Goal: Task Accomplishment & Management: Use online tool/utility

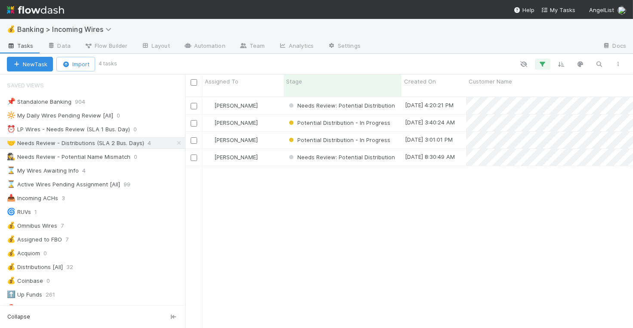
scroll to position [239, 448]
click at [102, 125] on div "⏰ LP Wires - Needs Review (SLA 1 Bus. Day)" at bounding box center [68, 129] width 123 height 11
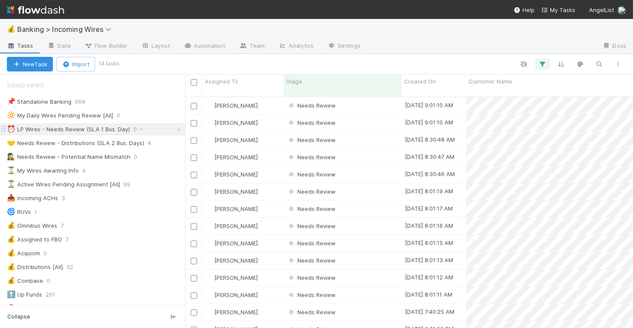
scroll to position [239, 448]
click at [379, 99] on div "Needs Review" at bounding box center [343, 105] width 118 height 17
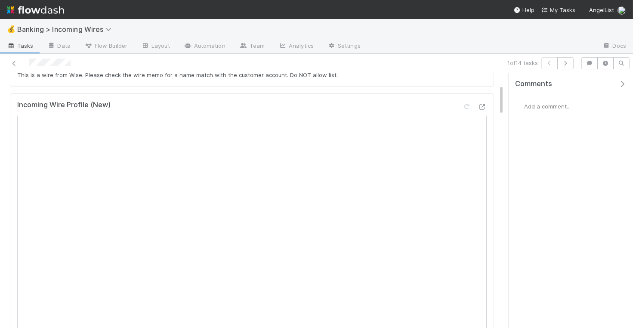
scroll to position [92, 0]
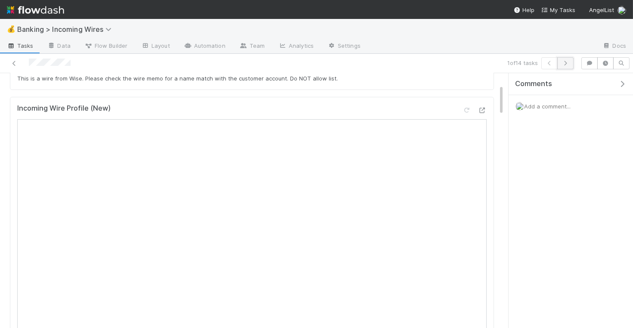
click at [570, 61] on icon "button" at bounding box center [565, 63] width 9 height 5
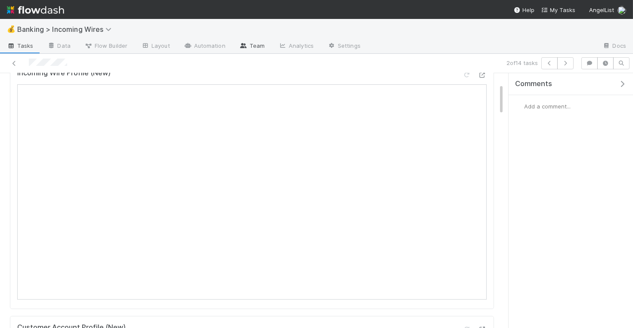
scroll to position [37, 0]
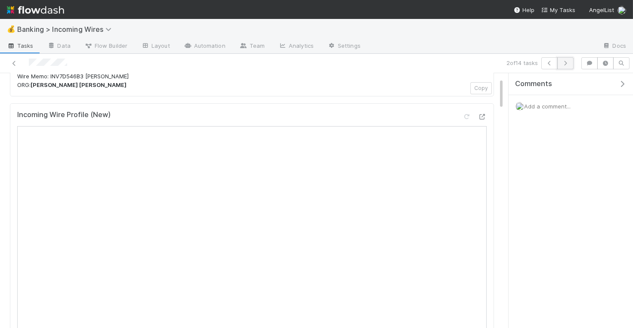
click at [567, 62] on icon "button" at bounding box center [565, 63] width 9 height 5
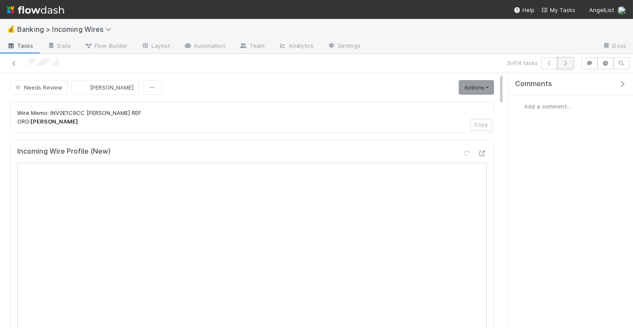
click at [568, 61] on icon "button" at bounding box center [565, 63] width 9 height 5
click at [566, 67] on button "button" at bounding box center [566, 63] width 16 height 12
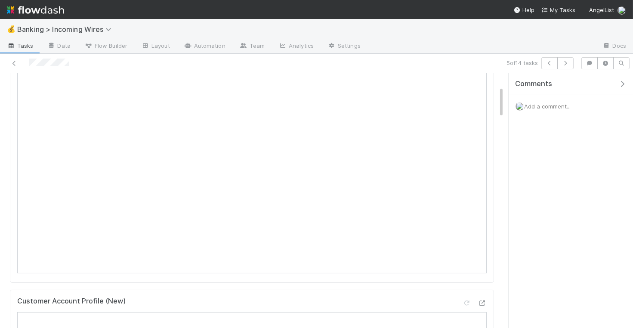
scroll to position [101, 0]
click at [569, 66] on button "button" at bounding box center [566, 63] width 16 height 12
click at [570, 65] on icon "button" at bounding box center [565, 63] width 9 height 5
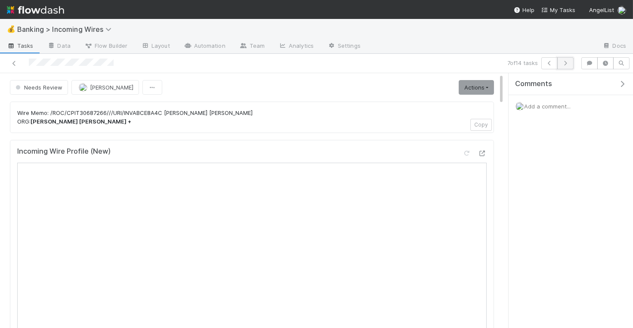
click at [569, 62] on icon "button" at bounding box center [565, 63] width 9 height 5
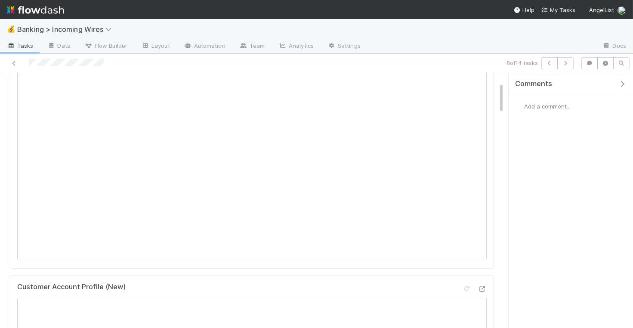
scroll to position [34, 0]
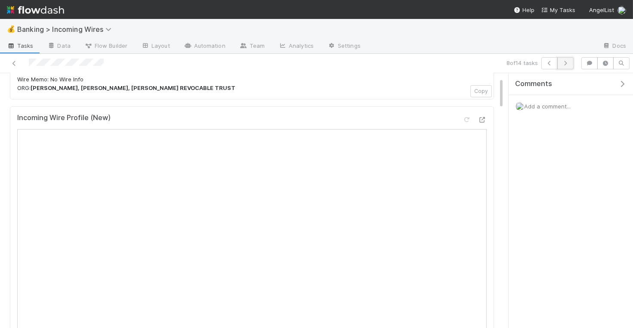
click at [564, 61] on icon "button" at bounding box center [565, 63] width 9 height 5
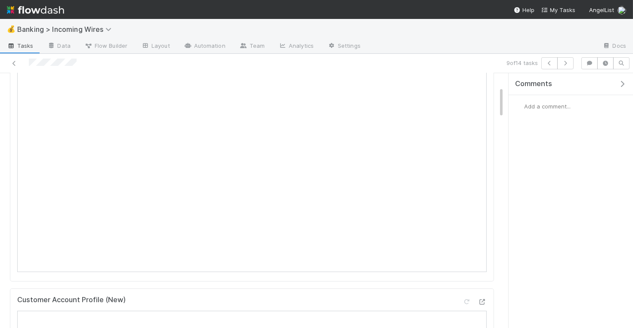
scroll to position [105, 0]
click at [567, 61] on icon "button" at bounding box center [565, 63] width 9 height 5
click at [569, 62] on icon "button" at bounding box center [565, 63] width 9 height 5
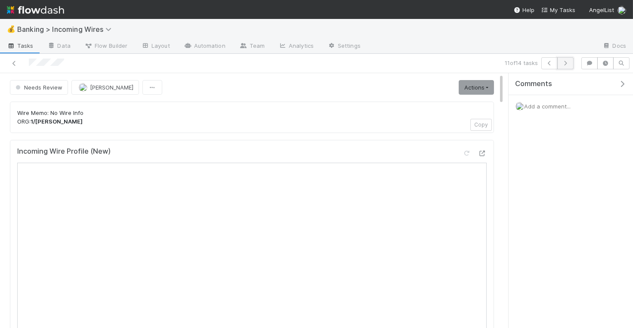
click at [570, 62] on icon "button" at bounding box center [565, 63] width 9 height 5
click at [569, 62] on icon "button" at bounding box center [565, 63] width 9 height 5
click at [570, 59] on button "button" at bounding box center [566, 63] width 16 height 12
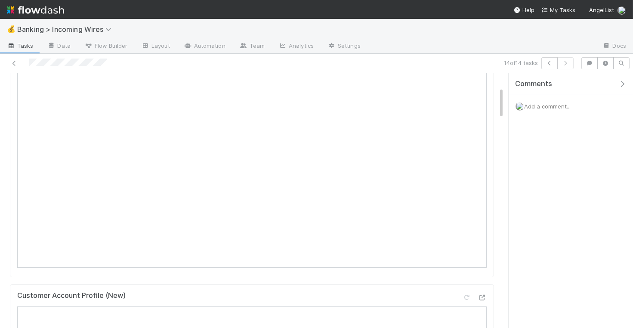
scroll to position [57, 0]
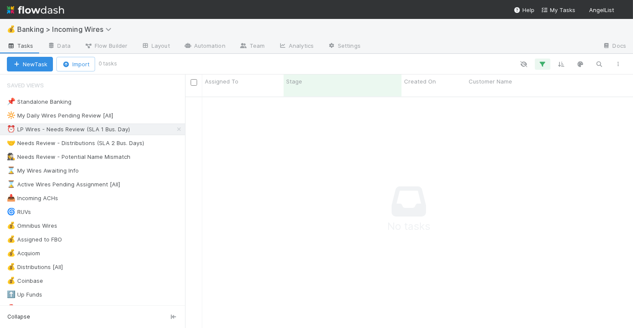
scroll to position [239, 448]
click at [105, 140] on div "🤝 Needs Review - Distributions (SLA 2 Bus. Days)" at bounding box center [75, 143] width 137 height 11
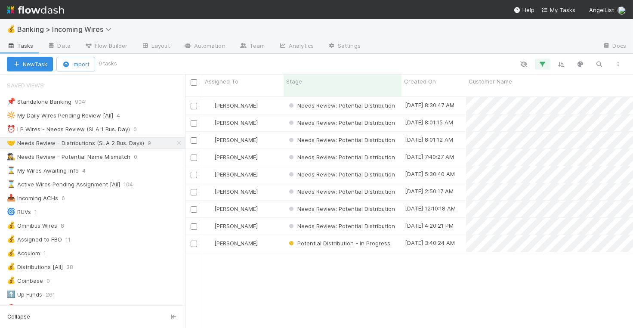
scroll to position [239, 448]
click at [275, 98] on div "Nate Eisenstein" at bounding box center [242, 105] width 81 height 17
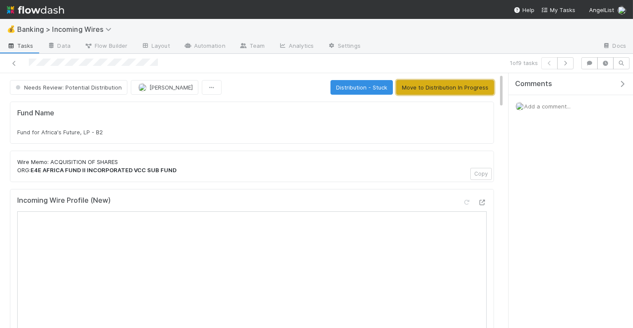
click at [459, 81] on button "Move to Distribution In Progress" at bounding box center [446, 87] width 98 height 15
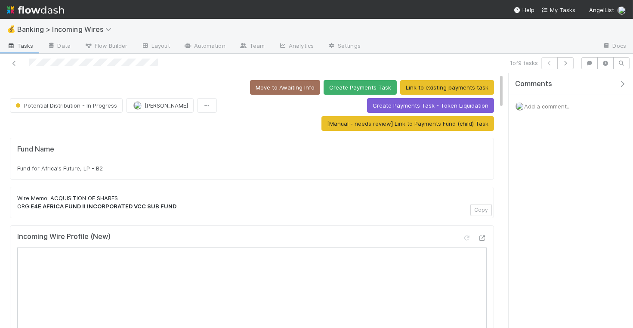
click at [147, 164] on div "Fund for Africa's Future, LP - B2" at bounding box center [252, 168] width 470 height 9
copy div "Fund for Africa's Future, LP - B2"
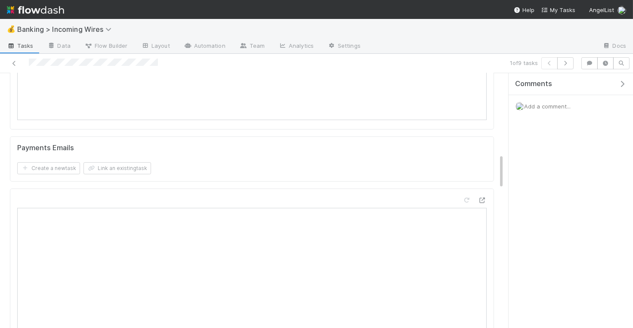
scroll to position [599, 0]
click at [141, 167] on button "Link an existing task" at bounding box center [118, 167] width 68 height 12
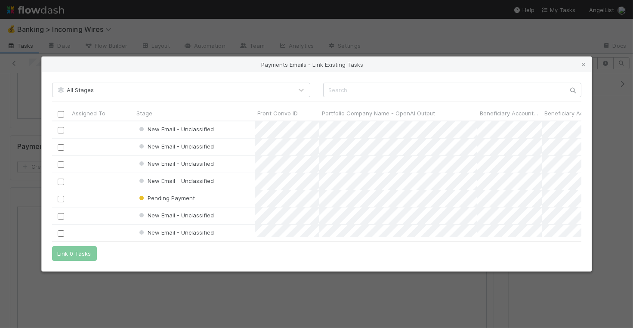
scroll to position [116, 530]
click at [402, 89] on input "text" at bounding box center [452, 90] width 258 height 15
paste input "cnv_qe1z6x3"
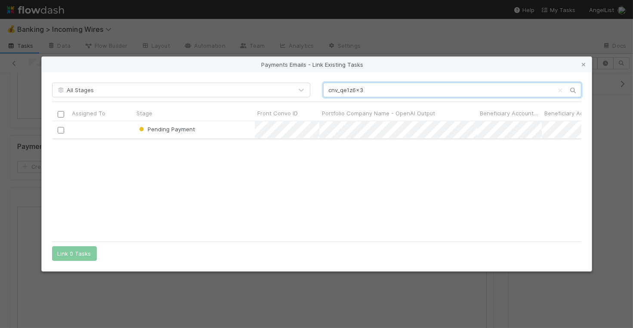
type input "cnv_qe1z6x3"
click at [62, 132] on input "checkbox" at bounding box center [60, 130] width 6 height 6
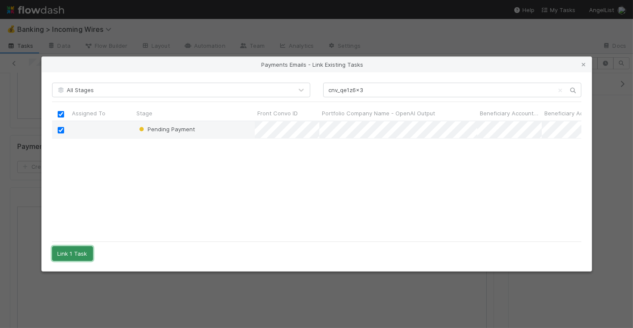
click at [80, 252] on button "Link 1 Task" at bounding box center [72, 253] width 41 height 15
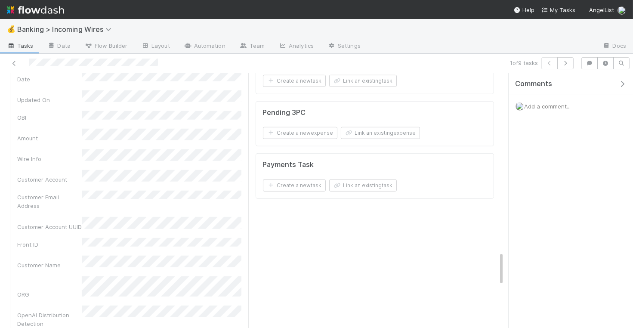
scroll to position [1276, 0]
click at [366, 181] on button "Link an existing task" at bounding box center [363, 187] width 68 height 12
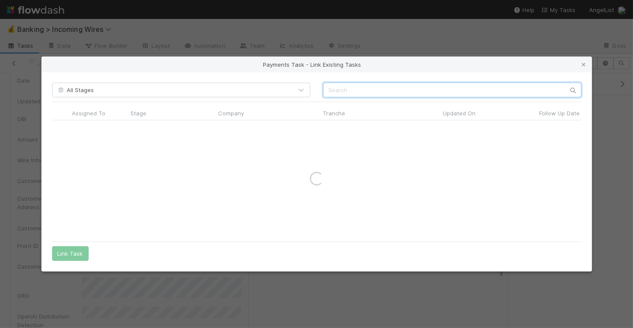
click at [395, 93] on input "text" at bounding box center [452, 90] width 258 height 15
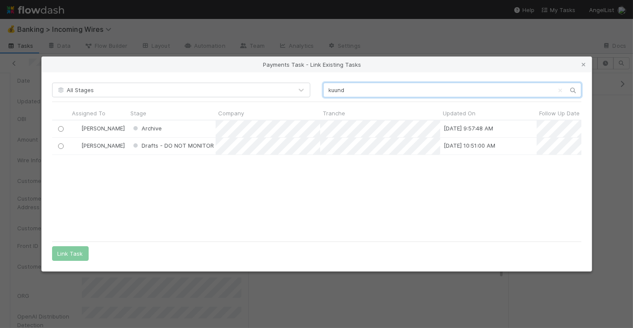
scroll to position [117, 530]
type input "kuund"
click at [58, 145] on input "radio" at bounding box center [61, 146] width 6 height 6
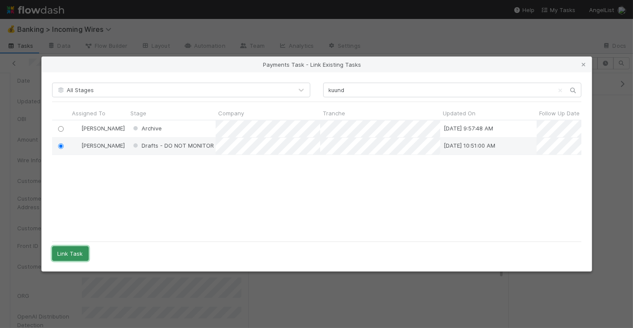
click at [74, 251] on button "Link Task" at bounding box center [70, 253] width 37 height 15
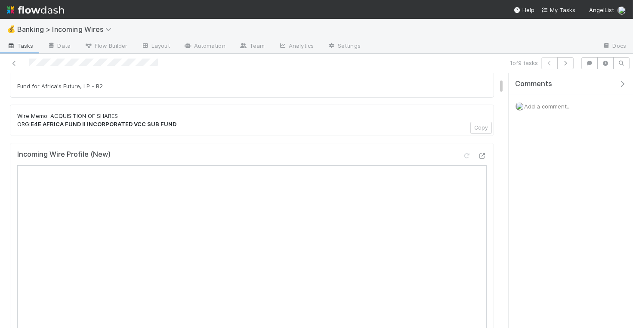
scroll to position [0, 0]
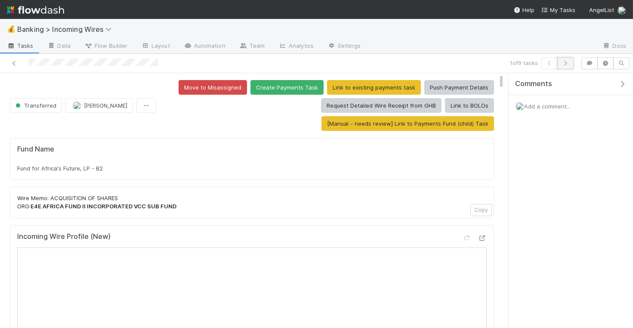
click at [570, 62] on icon "button" at bounding box center [565, 63] width 9 height 5
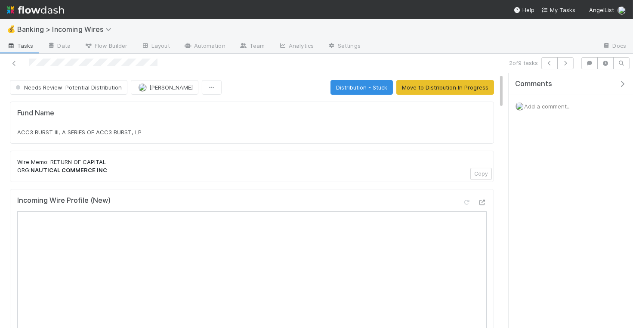
click at [157, 131] on div "ACC3 BURST III, A SERIES OF ACC3 BURST, LP" at bounding box center [252, 132] width 470 height 9
copy div "ACC3 BURST III, A SERIES OF ACC3 BURST, LP"
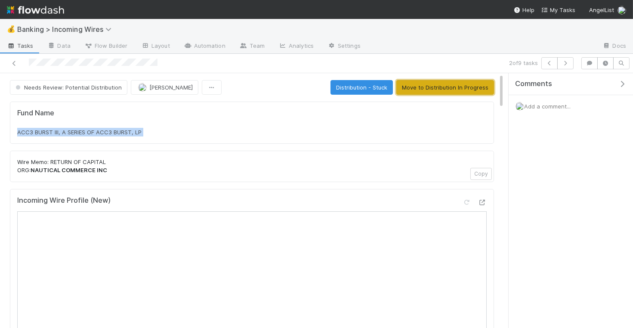
click at [441, 90] on button "Move to Distribution In Progress" at bounding box center [446, 87] width 98 height 15
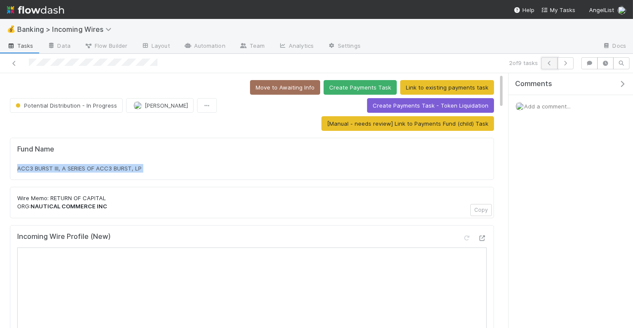
click at [550, 65] on icon "button" at bounding box center [550, 63] width 9 height 5
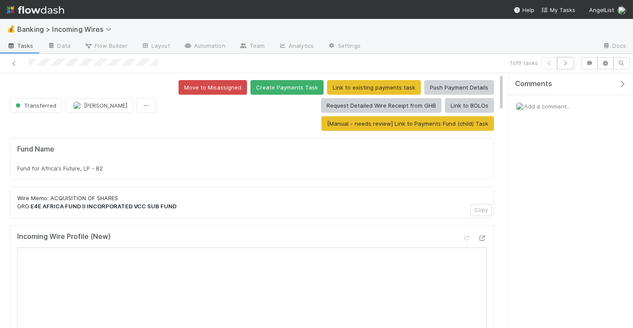
click at [567, 65] on icon "button" at bounding box center [565, 63] width 9 height 5
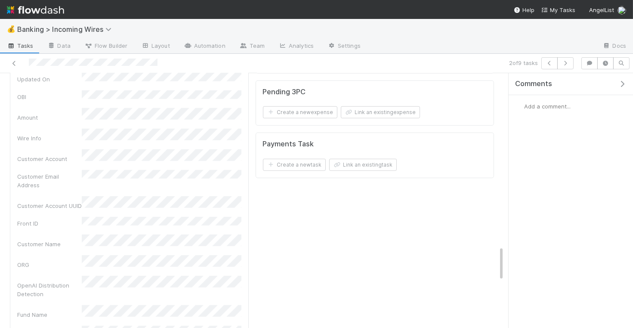
scroll to position [1253, 0]
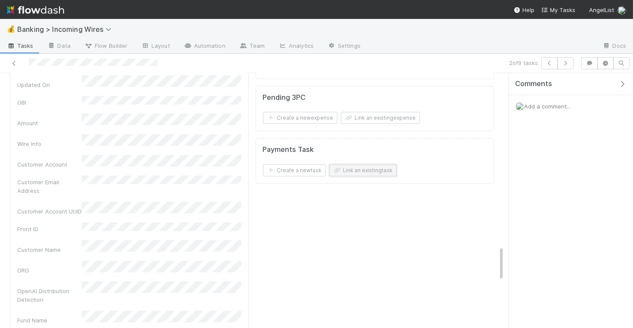
click at [378, 164] on button "Link an existing task" at bounding box center [363, 170] width 68 height 12
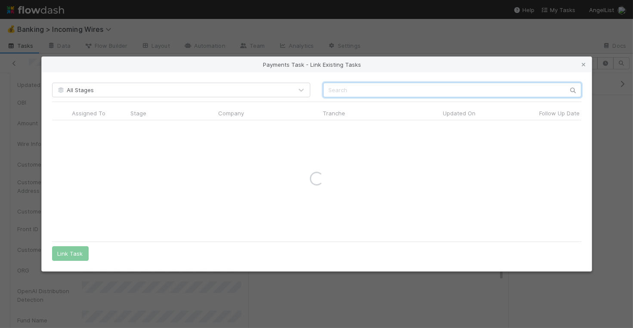
click at [404, 92] on input "text" at bounding box center [452, 90] width 258 height 15
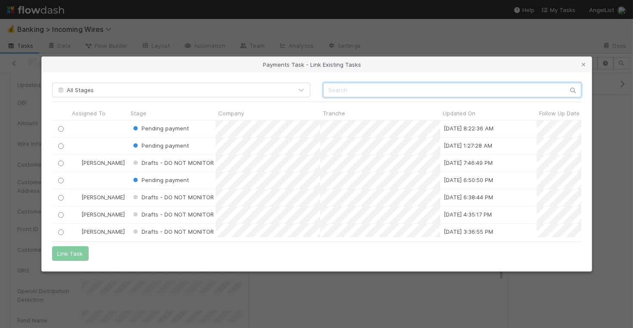
scroll to position [117, 530]
paste input "cnv_qn6xyrr"
type input "cnv_qn6xyrr"
click at [584, 66] on icon at bounding box center [584, 65] width 9 height 6
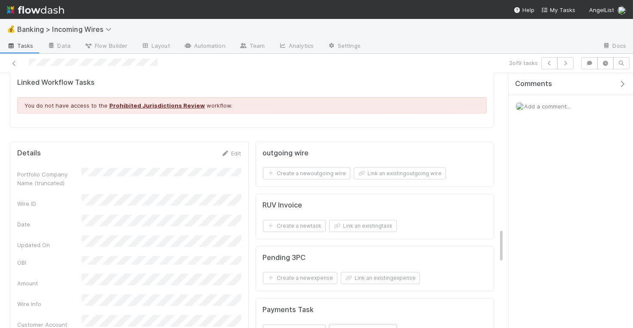
scroll to position [1123, 0]
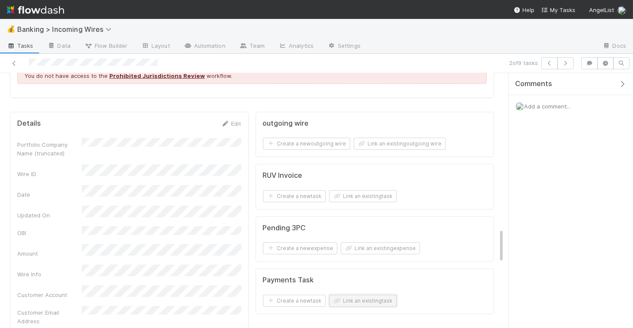
click at [380, 295] on button "Link an existing task" at bounding box center [363, 301] width 68 height 12
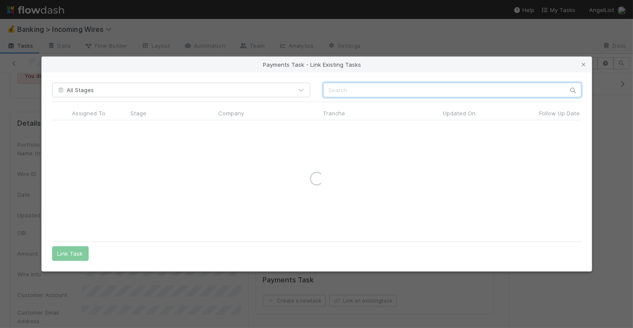
click at [387, 92] on input "text" at bounding box center [452, 90] width 258 height 15
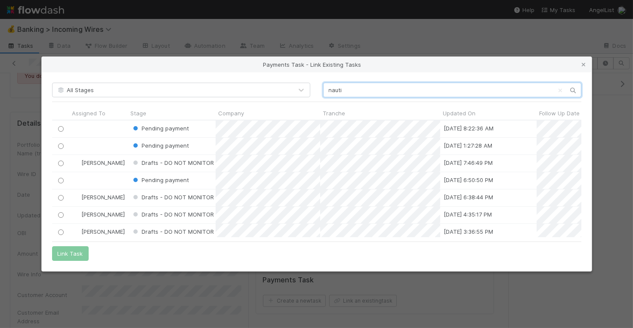
scroll to position [117, 530]
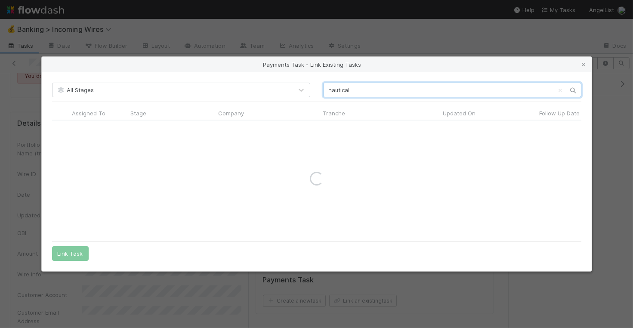
type input "nautical"
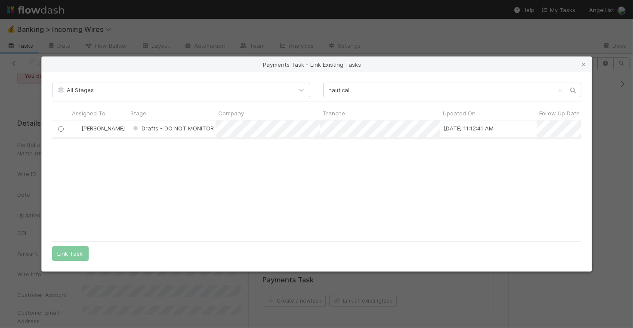
click at [59, 126] on input "radio" at bounding box center [61, 129] width 6 height 6
click at [72, 250] on button "Link Task" at bounding box center [70, 253] width 37 height 15
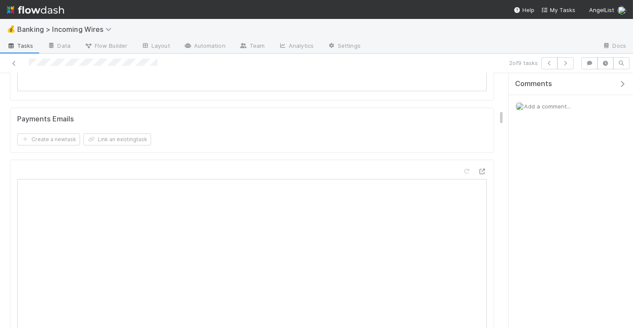
scroll to position [613, 0]
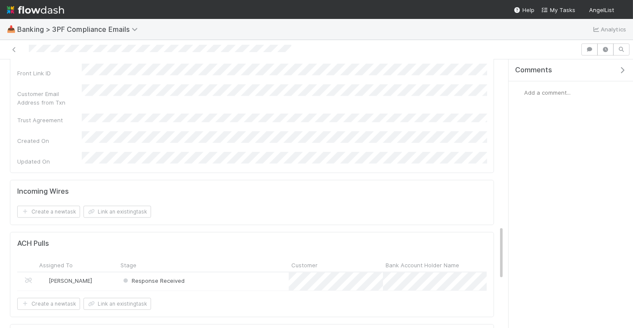
scroll to position [869, 0]
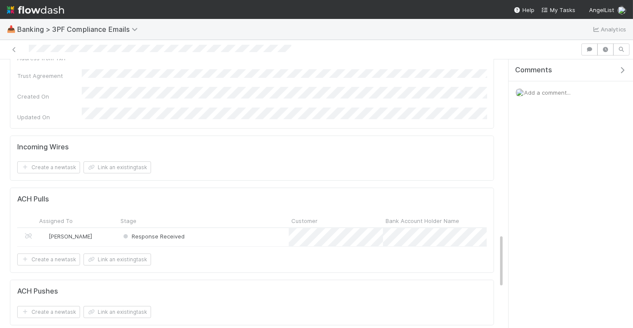
click at [255, 228] on div "Response Received" at bounding box center [203, 237] width 171 height 18
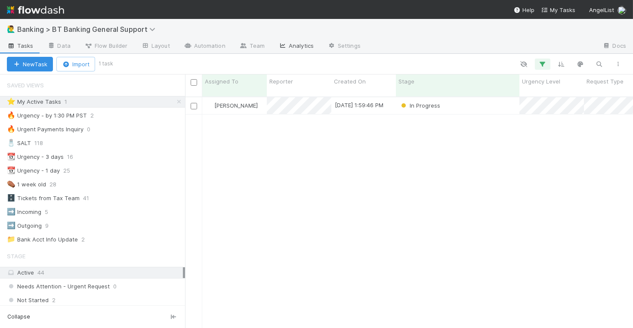
scroll to position [239, 448]
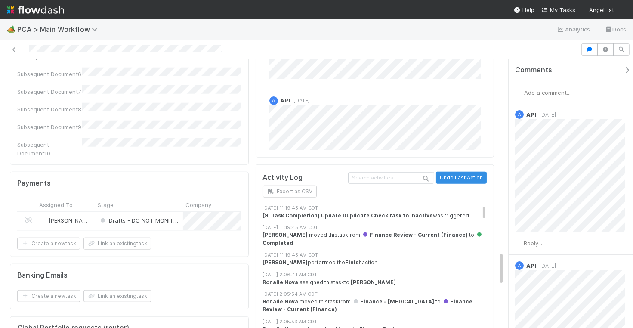
scroll to position [1531, 0]
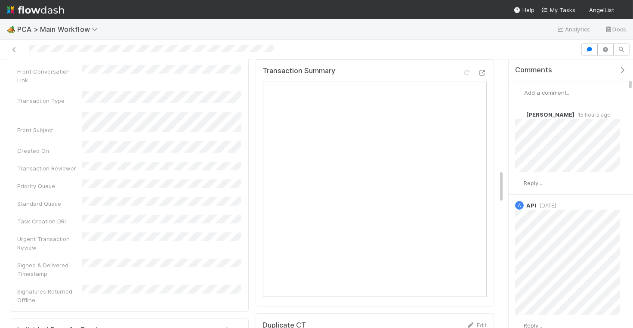
scroll to position [879, 0]
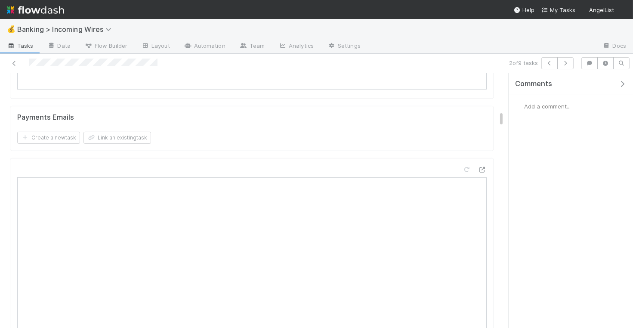
scroll to position [646, 0]
click at [134, 116] on button "Link an existing task" at bounding box center [118, 120] width 68 height 12
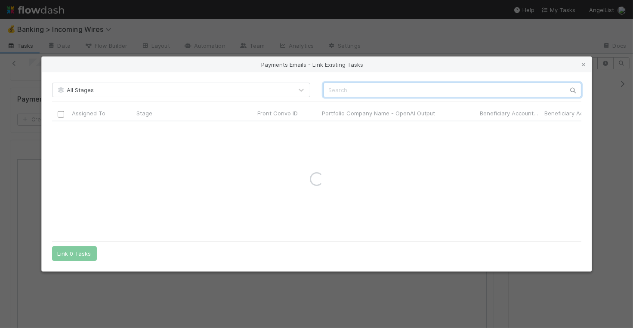
click at [361, 90] on input "text" at bounding box center [452, 90] width 258 height 15
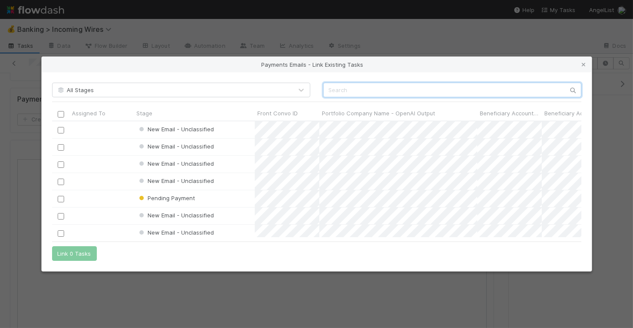
scroll to position [116, 530]
paste input "cnv_qn6xyrr"
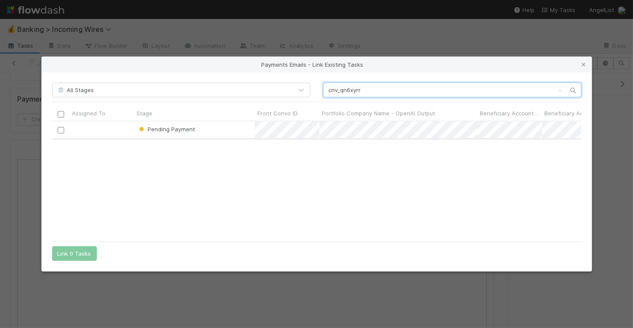
type input "cnv_qn6xyrr"
click at [59, 132] on input "checkbox" at bounding box center [60, 130] width 6 height 6
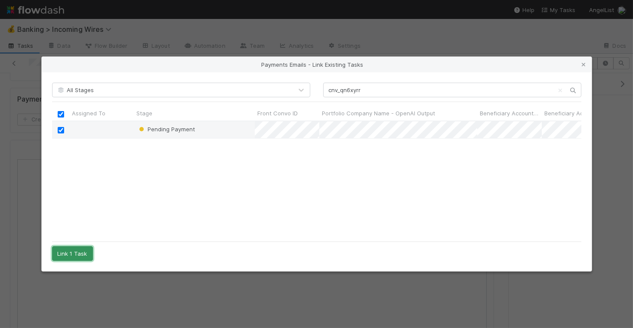
click at [74, 254] on button "Link 1 Task" at bounding box center [72, 253] width 41 height 15
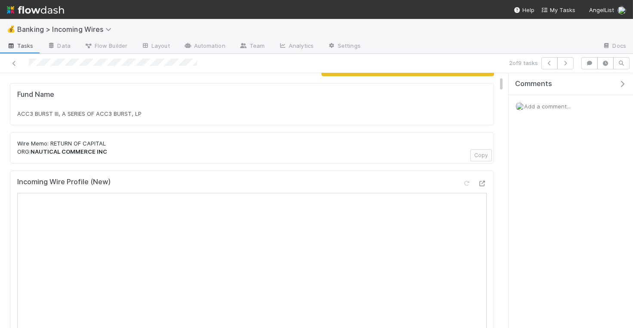
scroll to position [108, 0]
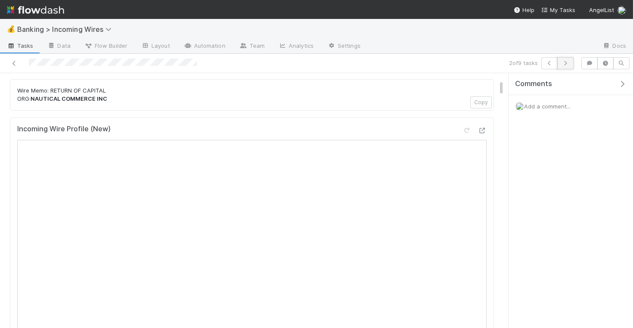
click at [565, 61] on icon "button" at bounding box center [565, 63] width 9 height 5
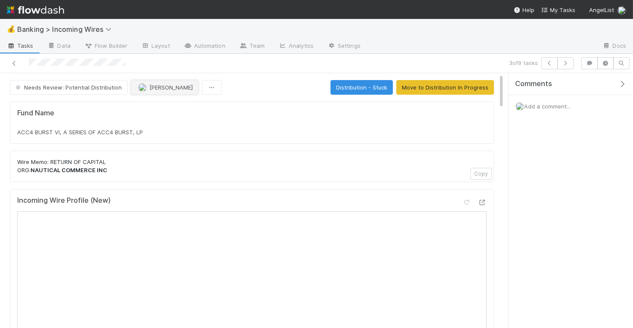
click at [157, 85] on span "[PERSON_NAME]" at bounding box center [170, 87] width 43 height 7
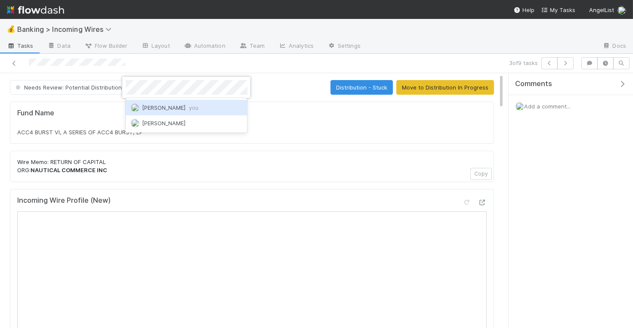
click at [183, 107] on span "Nate Eisenstein you" at bounding box center [170, 107] width 56 height 7
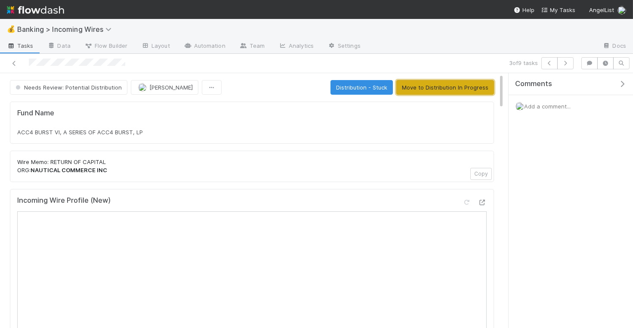
click at [424, 89] on button "Move to Distribution In Progress" at bounding box center [446, 87] width 98 height 15
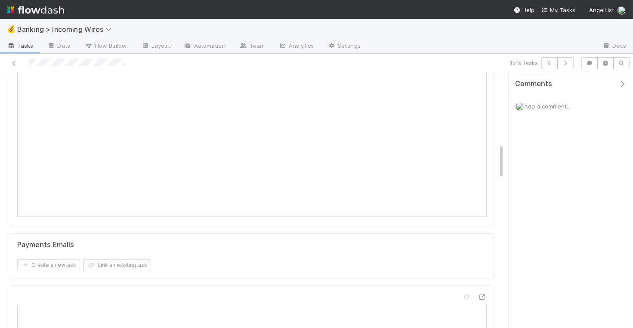
scroll to position [548, 0]
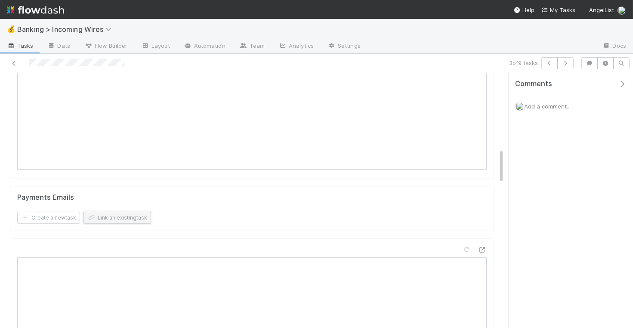
click at [141, 214] on button "Link an existing task" at bounding box center [118, 218] width 68 height 12
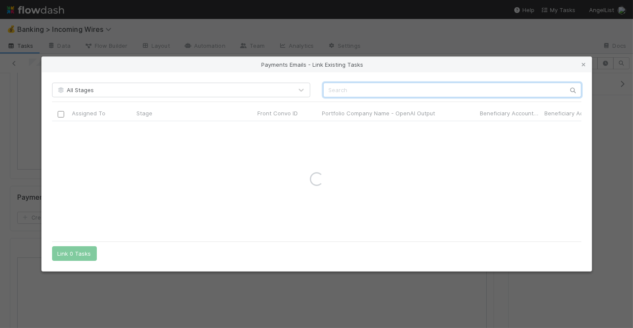
click at [356, 91] on input "text" at bounding box center [452, 90] width 258 height 15
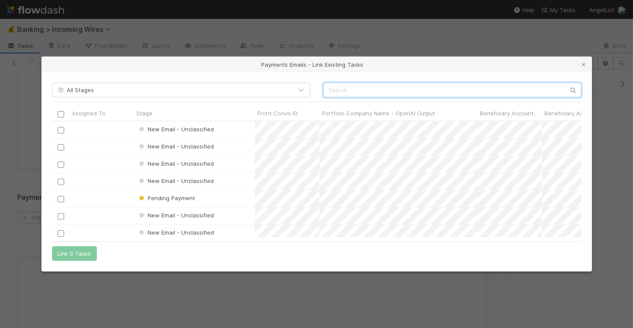
scroll to position [116, 530]
paste input "cnv_qn6xyrr"
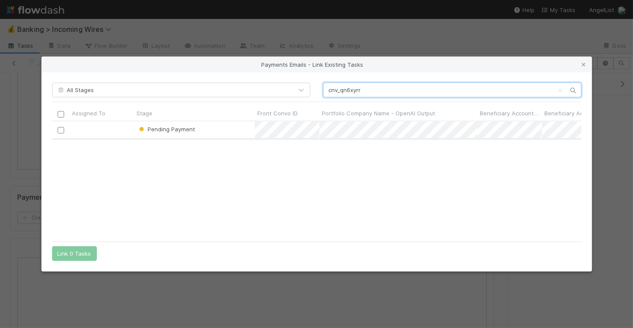
type input "cnv_qn6xyrr"
click at [60, 129] on input "checkbox" at bounding box center [60, 130] width 6 height 6
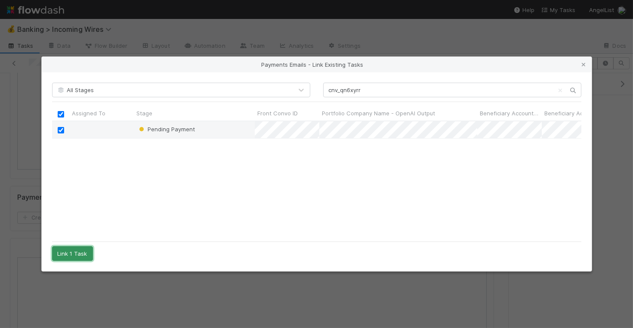
click at [74, 247] on button "Link 1 Task" at bounding box center [72, 253] width 41 height 15
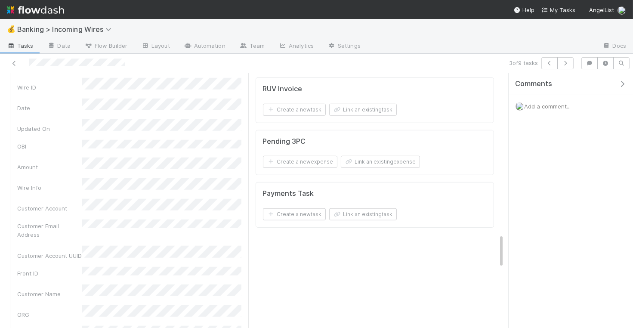
scroll to position [1349, 0]
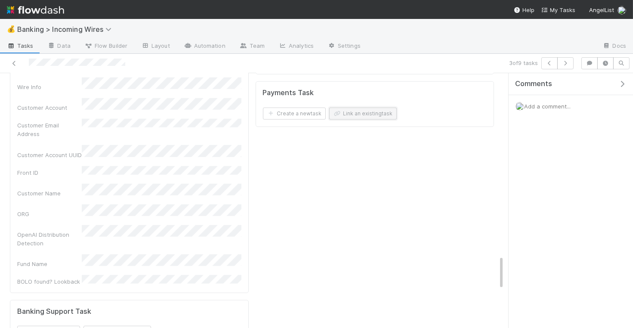
click at [388, 109] on button "Link an existing task" at bounding box center [363, 114] width 68 height 12
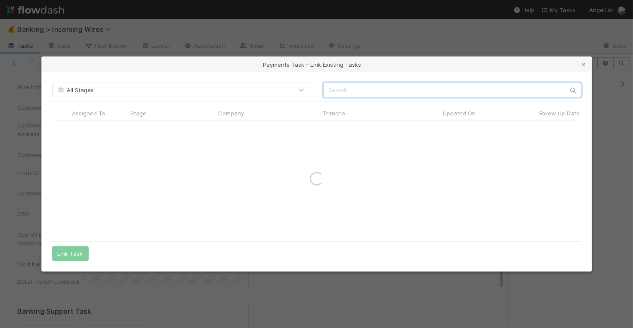
click at [394, 86] on input "text" at bounding box center [452, 90] width 258 height 15
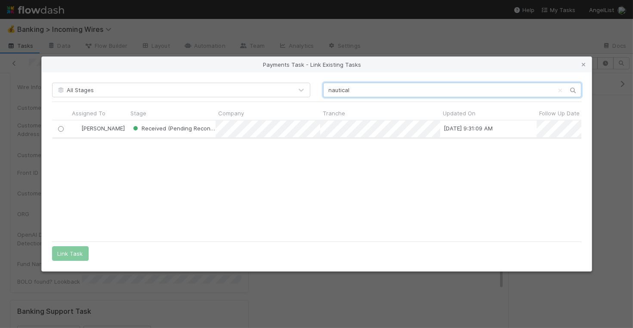
scroll to position [117, 530]
type input "nautical"
click at [59, 131] on input "radio" at bounding box center [61, 129] width 6 height 6
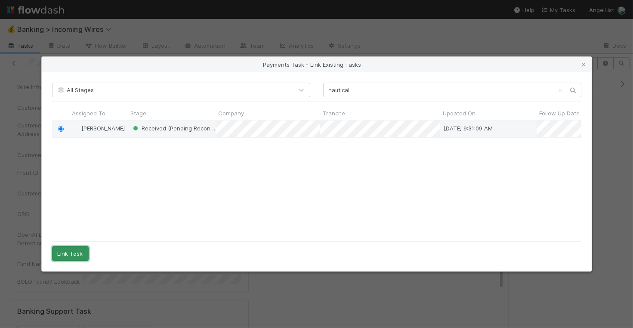
click at [62, 260] on button "Link Task" at bounding box center [70, 253] width 37 height 15
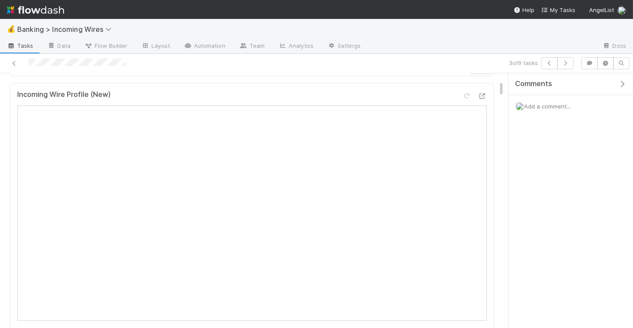
scroll to position [127, 0]
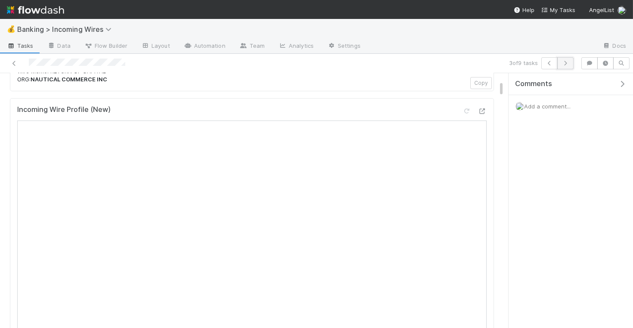
click at [565, 58] on button "button" at bounding box center [566, 63] width 16 height 12
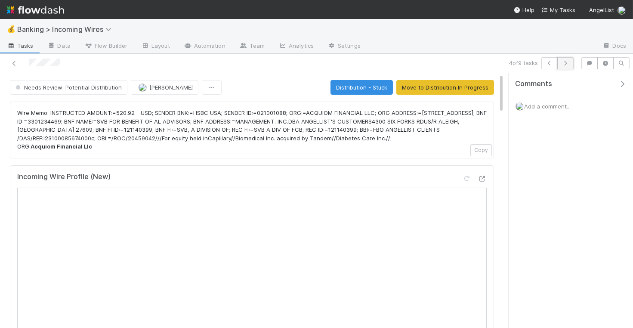
click at [566, 61] on icon "button" at bounding box center [565, 63] width 9 height 5
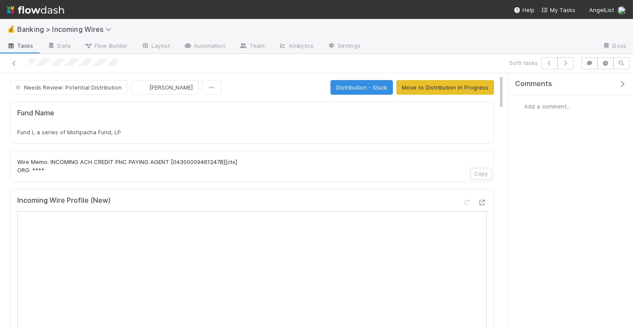
scroll to position [9, 0]
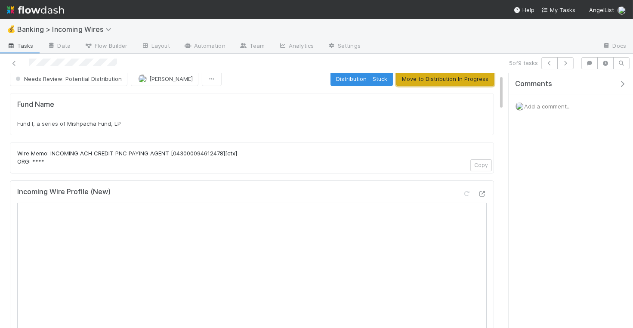
click at [425, 82] on button "Move to Distribution In Progress" at bounding box center [446, 78] width 98 height 15
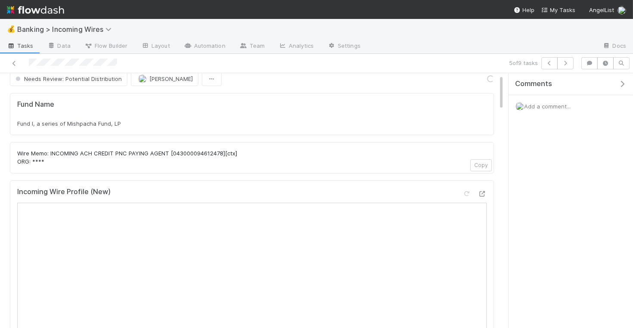
click at [127, 124] on div "Fund I, a series of Mishpacha Fund, LP" at bounding box center [252, 123] width 470 height 9
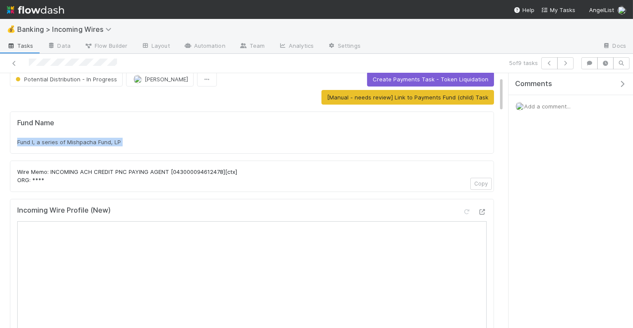
copy div "Fund I, a series of Mishpacha Fund, LP"
drag, startPoint x: 95, startPoint y: 140, endPoint x: 281, endPoint y: 9, distance: 227.6
click at [0, 0] on div "💰 Banking > Incoming Wires Tasks Data Flow Builder Layout Automation Team Analy…" at bounding box center [316, 164] width 633 height 328
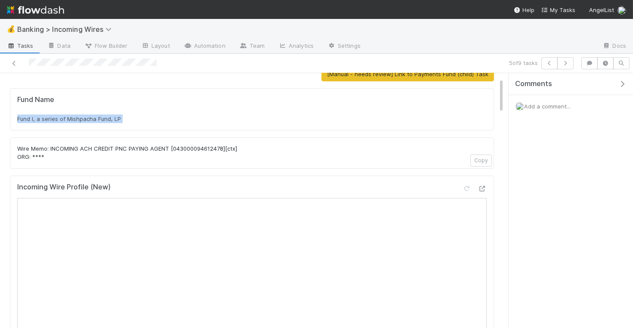
scroll to position [0, 0]
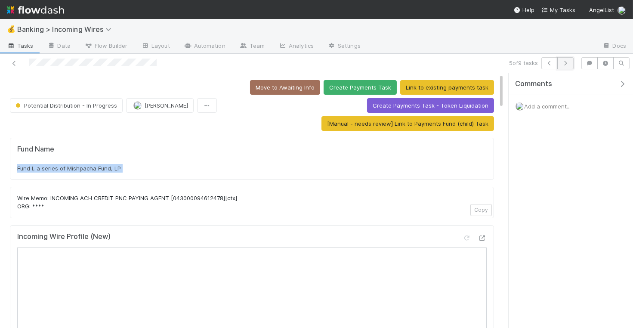
click at [570, 66] on button "button" at bounding box center [566, 63] width 16 height 12
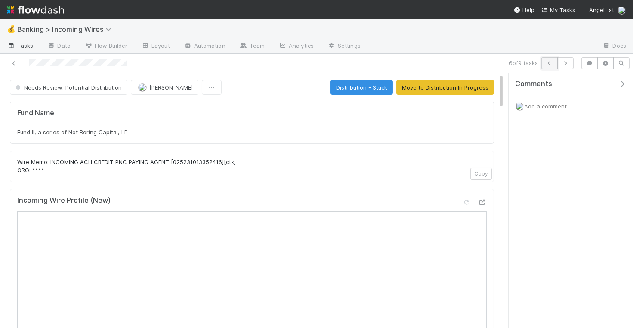
click at [549, 63] on icon "button" at bounding box center [550, 63] width 9 height 5
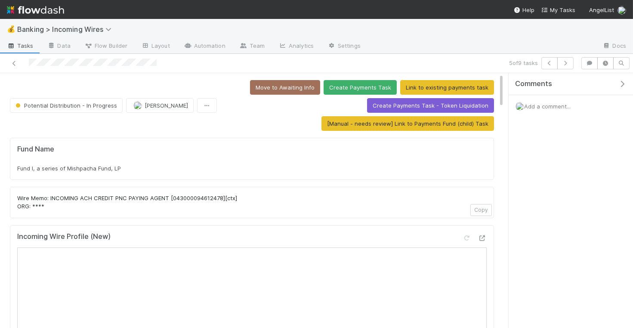
click at [527, 104] on span "Add a comment..." at bounding box center [547, 106] width 47 height 7
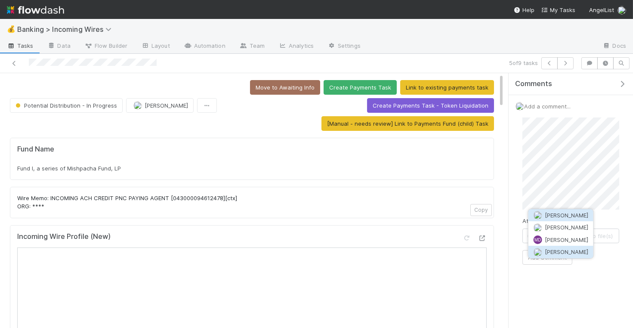
click at [545, 253] on span "[PERSON_NAME]" at bounding box center [566, 251] width 43 height 7
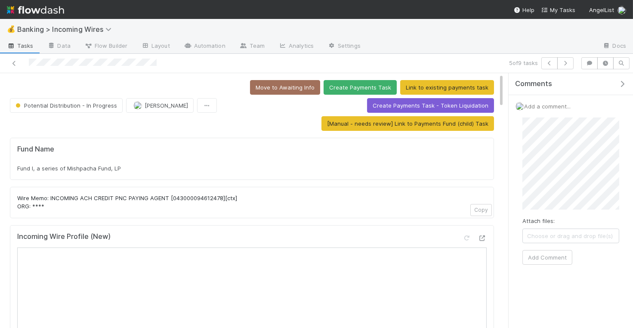
click at [546, 247] on div "Attach files: Choose or drag and drop file(s) Add Comment" at bounding box center [571, 191] width 97 height 147
click at [546, 255] on button "Add Comment" at bounding box center [548, 257] width 50 height 15
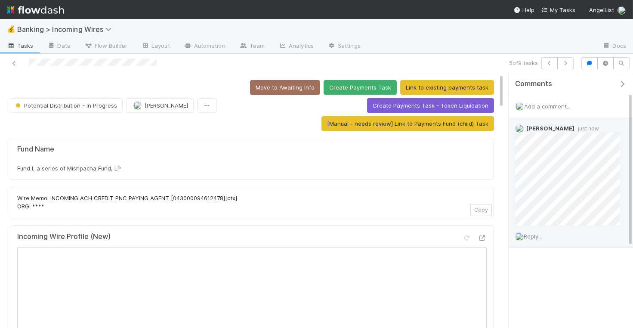
click at [533, 233] on span "Reply..." at bounding box center [533, 236] width 19 height 7
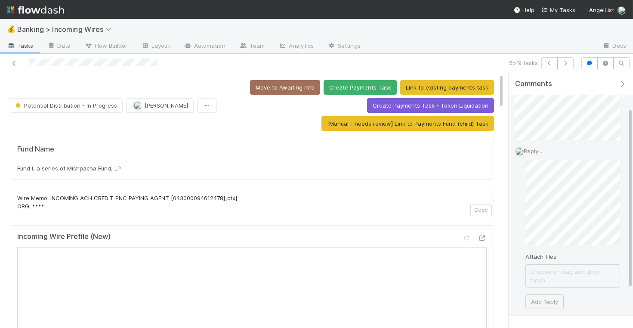
scroll to position [105, 0]
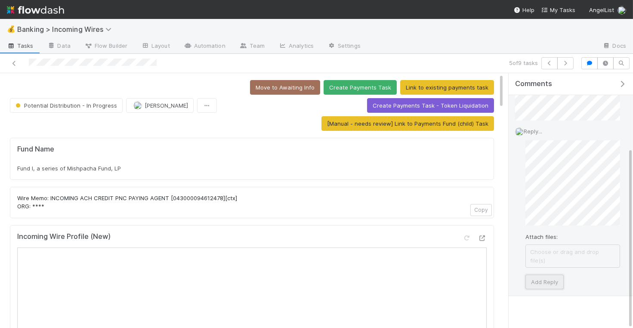
click at [550, 275] on button "Add Reply" at bounding box center [545, 282] width 38 height 15
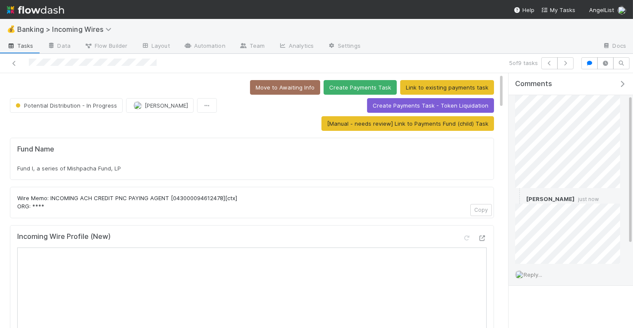
scroll to position [36, 0]
click at [169, 105] on span "[PERSON_NAME]" at bounding box center [166, 105] width 43 height 7
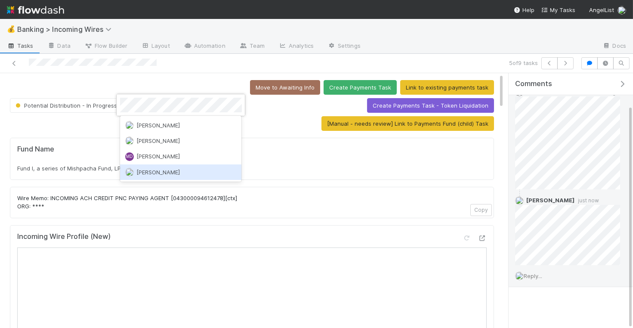
click at [191, 171] on div "[PERSON_NAME]" at bounding box center [181, 172] width 122 height 16
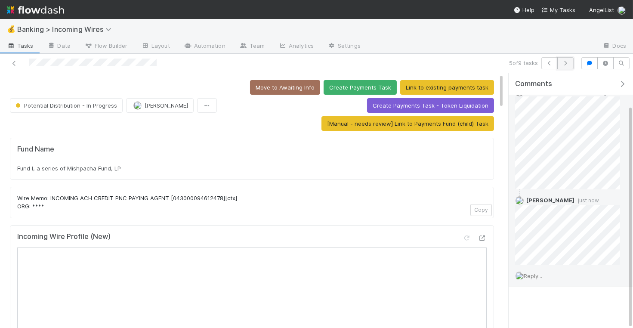
click at [570, 63] on icon "button" at bounding box center [565, 63] width 9 height 5
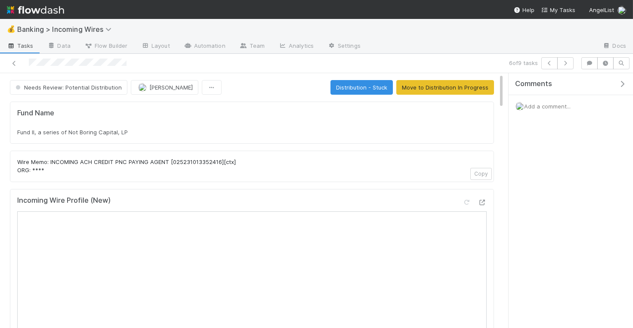
click at [220, 133] on div "Fund II, a series of Not Boring Capital, LP" at bounding box center [252, 132] width 470 height 9
copy div "Fund II, a series of Not Boring Capital, LP"
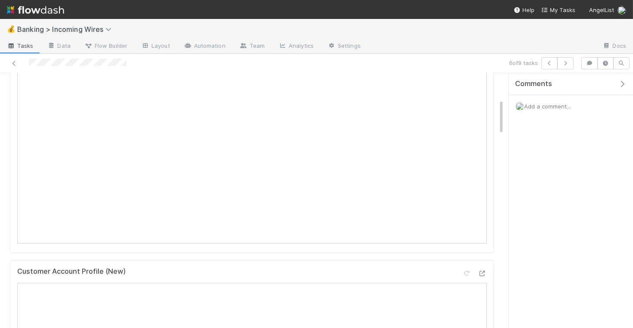
scroll to position [183, 0]
click at [570, 62] on icon "button" at bounding box center [565, 63] width 9 height 5
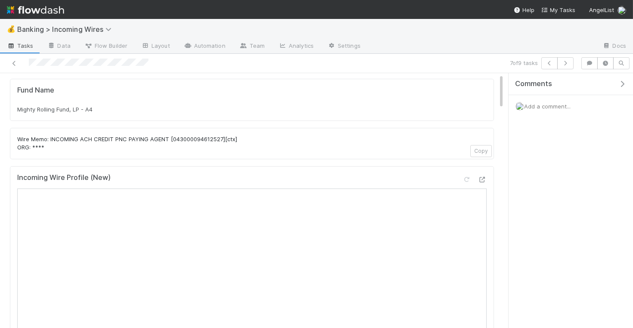
scroll to position [29, 0]
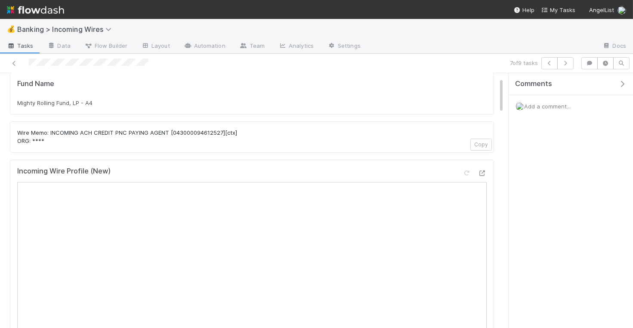
click at [159, 91] on div "Fund Name Mighty Rolling Fund, LP - A4" at bounding box center [252, 94] width 470 height 28
click at [159, 99] on div "Mighty Rolling Fund, LP - A4" at bounding box center [252, 103] width 470 height 9
copy div "Mighty Rolling Fund, LP - A4"
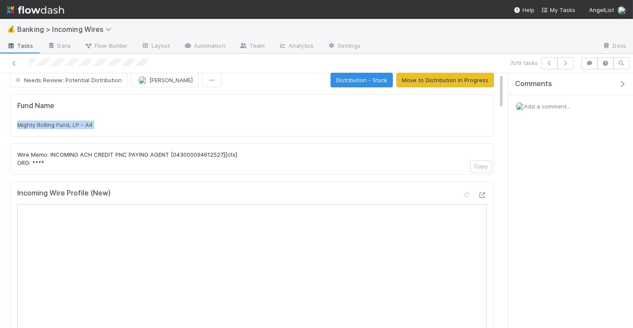
scroll to position [0, 0]
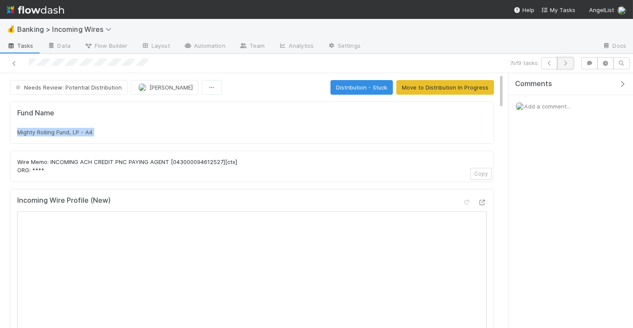
click at [570, 63] on icon "button" at bounding box center [565, 63] width 9 height 5
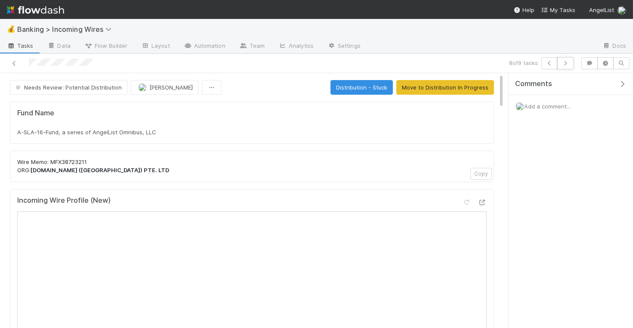
click at [570, 63] on icon "button" at bounding box center [565, 63] width 9 height 5
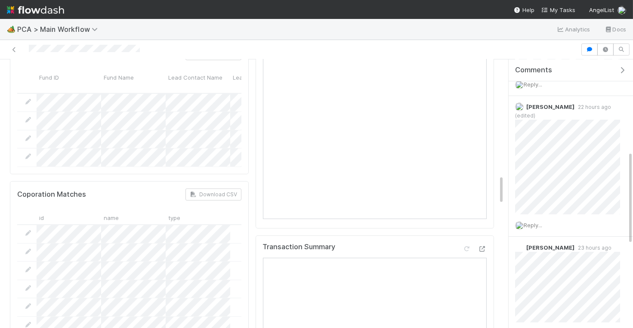
scroll to position [897, 0]
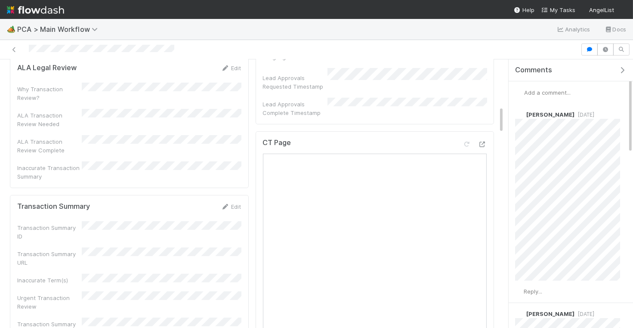
scroll to position [459, 0]
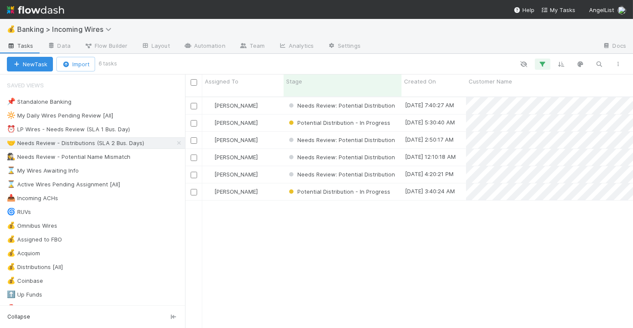
scroll to position [0, 0]
click at [97, 126] on div "⏰ LP Wires - Needs Review (SLA 1 Bus. Day)" at bounding box center [68, 129] width 123 height 11
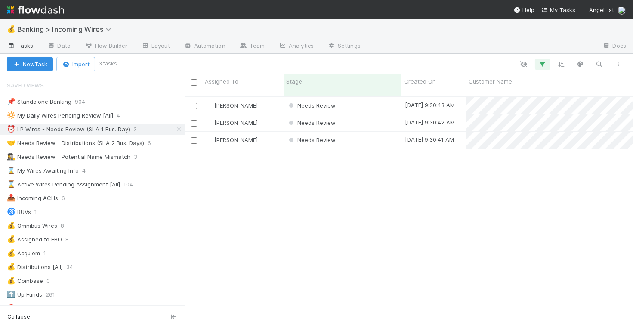
scroll to position [239, 448]
click at [270, 102] on div "Nate Eisenstein" at bounding box center [242, 105] width 81 height 17
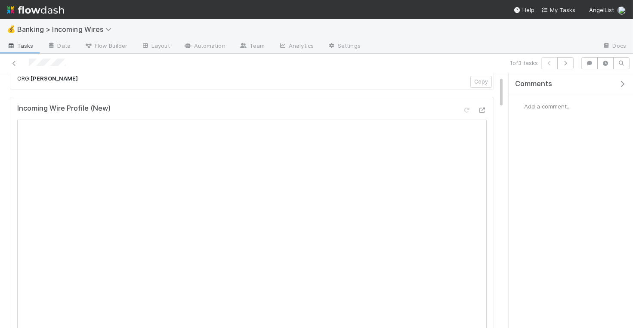
scroll to position [67, 0]
click at [569, 62] on icon "button" at bounding box center [565, 63] width 9 height 5
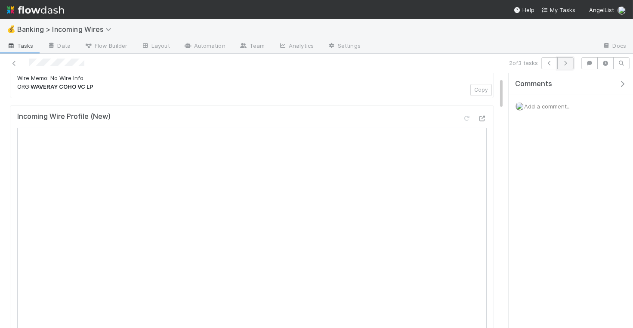
click at [566, 59] on button "button" at bounding box center [566, 63] width 16 height 12
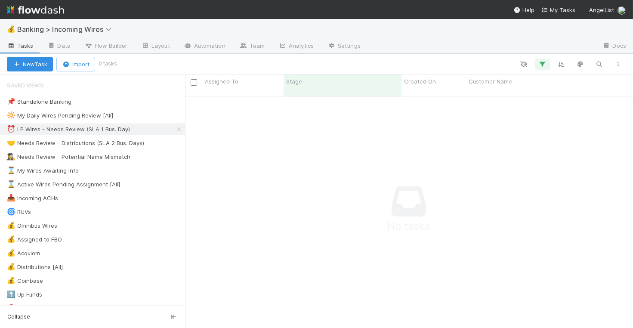
scroll to position [0, 0]
click at [83, 145] on div "🤝 Needs Review - Distributions (SLA 2 Bus. Days)" at bounding box center [75, 143] width 137 height 11
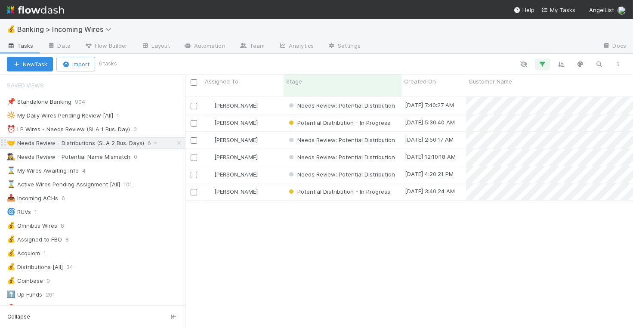
scroll to position [239, 448]
click at [263, 99] on div "[PERSON_NAME]" at bounding box center [242, 105] width 81 height 17
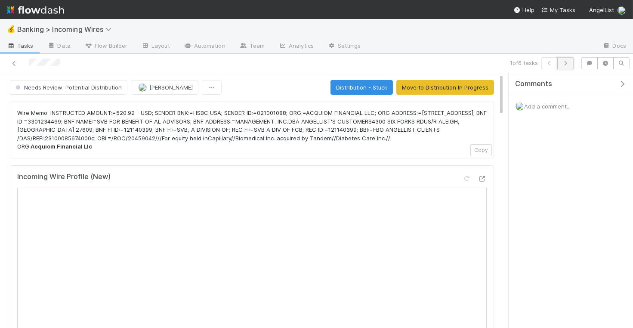
click at [566, 65] on icon "button" at bounding box center [565, 63] width 9 height 5
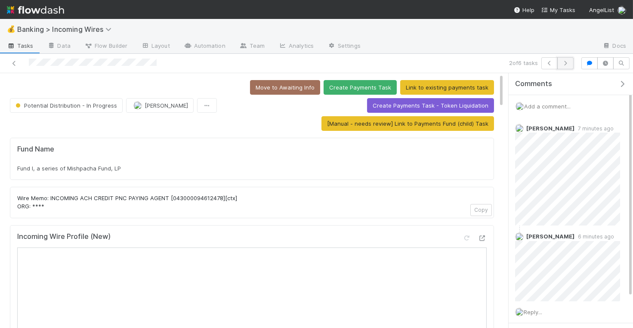
click at [567, 59] on button "button" at bounding box center [566, 63] width 16 height 12
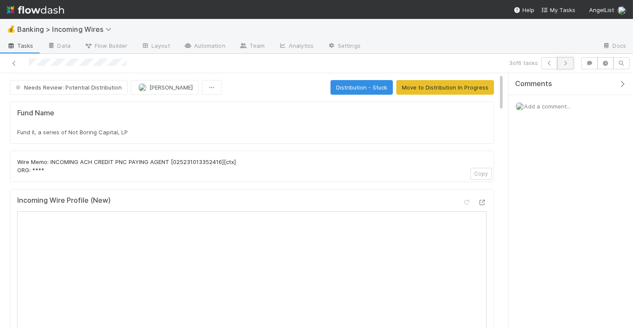
click at [568, 62] on icon "button" at bounding box center [565, 63] width 9 height 5
click at [174, 81] on button "[PERSON_NAME]" at bounding box center [165, 87] width 68 height 15
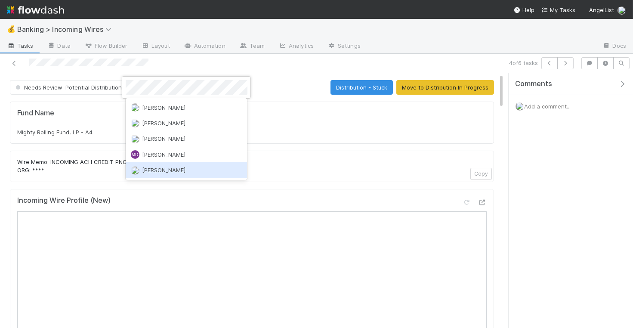
click at [186, 165] on div "[PERSON_NAME]" at bounding box center [187, 170] width 122 height 16
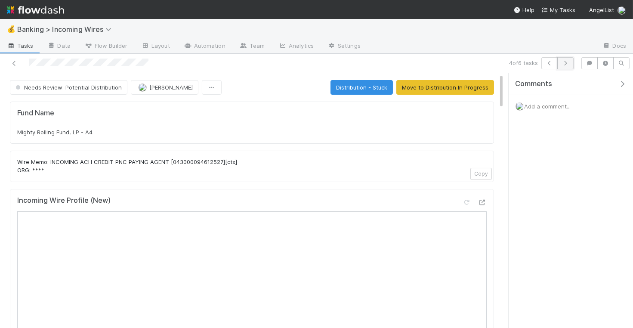
click at [568, 64] on icon "button" at bounding box center [565, 63] width 9 height 5
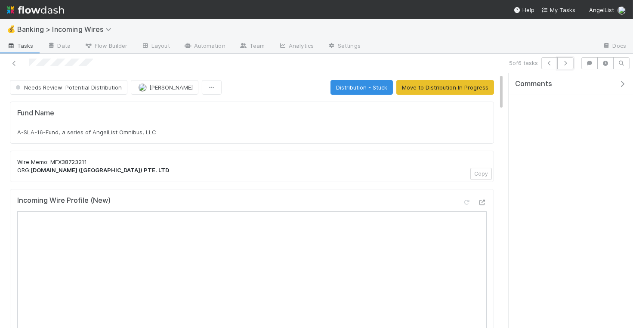
click at [568, 64] on icon "button" at bounding box center [565, 63] width 9 height 5
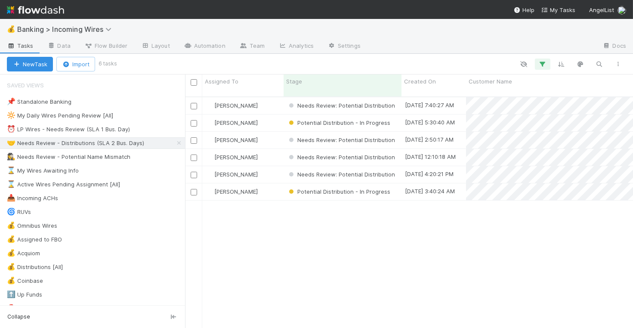
scroll to position [239, 448]
click at [58, 126] on div "⏰ LP Wires - Needs Review (SLA 1 Bus. Day)" at bounding box center [68, 129] width 123 height 11
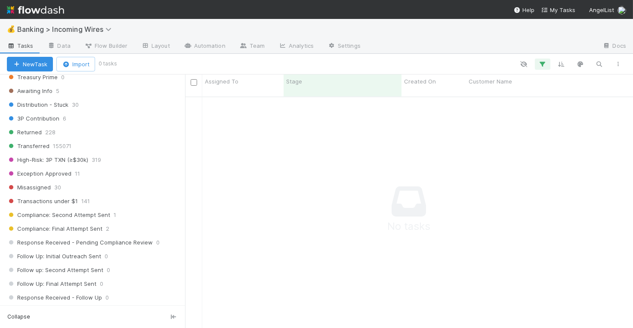
scroll to position [342, 0]
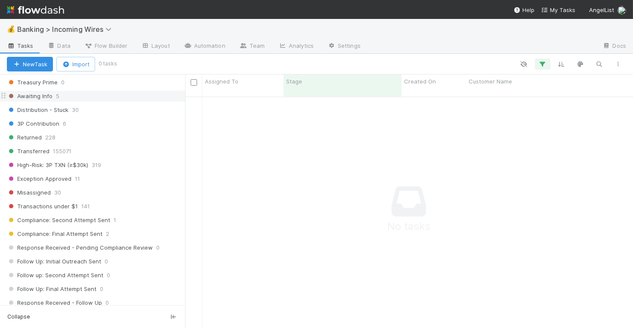
click at [108, 92] on div "Awaiting Info 5" at bounding box center [92, 96] width 185 height 12
click at [110, 91] on div "Awaiting Info 5" at bounding box center [96, 96] width 178 height 11
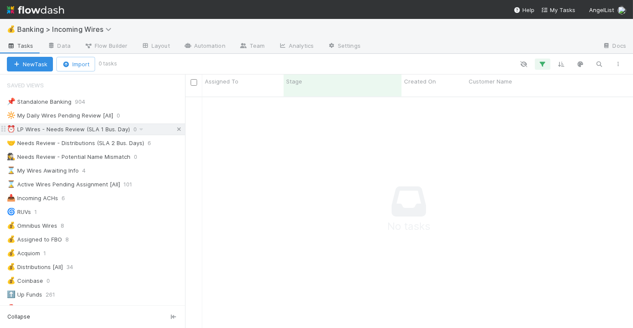
click at [177, 129] on icon at bounding box center [179, 130] width 9 height 6
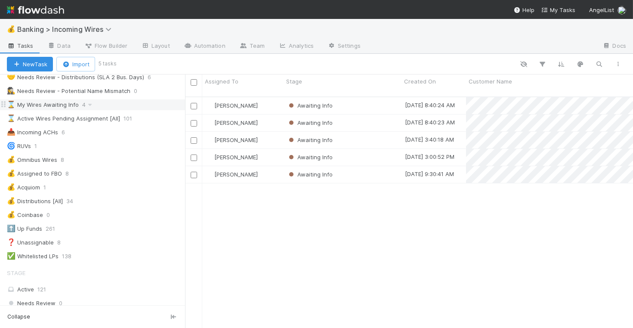
scroll to position [66, 0]
click at [242, 102] on span "[PERSON_NAME]" at bounding box center [235, 105] width 43 height 7
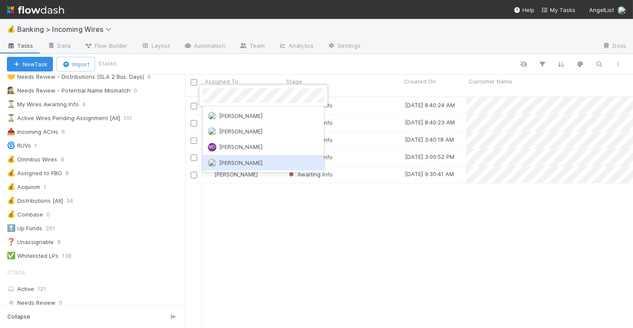
click at [240, 164] on span "[PERSON_NAME]" at bounding box center [240, 162] width 43 height 7
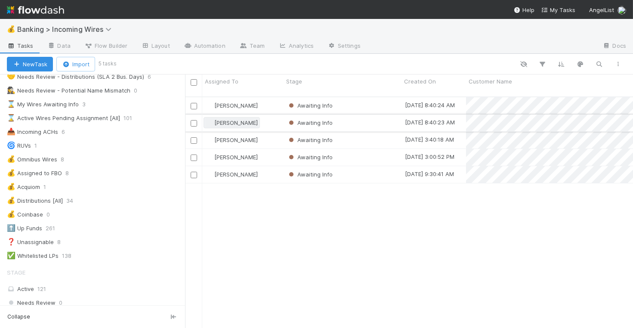
click at [237, 119] on span "[PERSON_NAME]" at bounding box center [235, 122] width 43 height 7
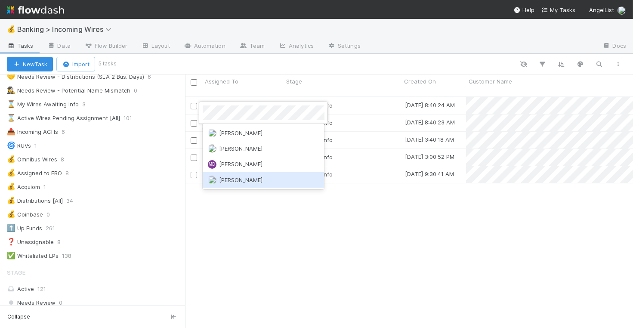
click at [228, 178] on span "[PERSON_NAME]" at bounding box center [240, 180] width 43 height 7
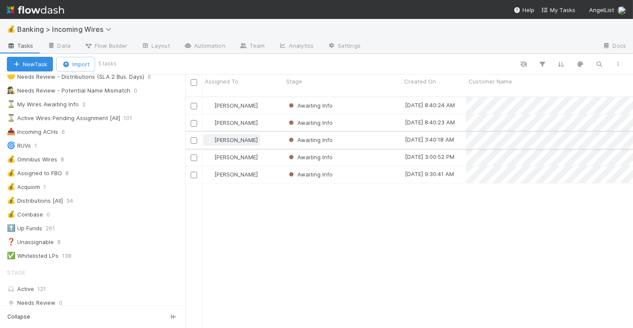
click at [232, 134] on span "[PERSON_NAME]" at bounding box center [232, 139] width 56 height 11
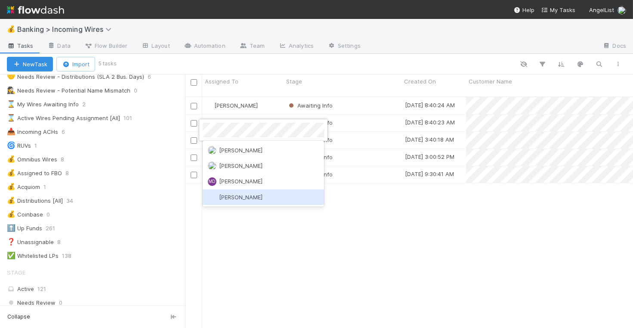
click at [251, 197] on span "[PERSON_NAME]" at bounding box center [240, 197] width 43 height 7
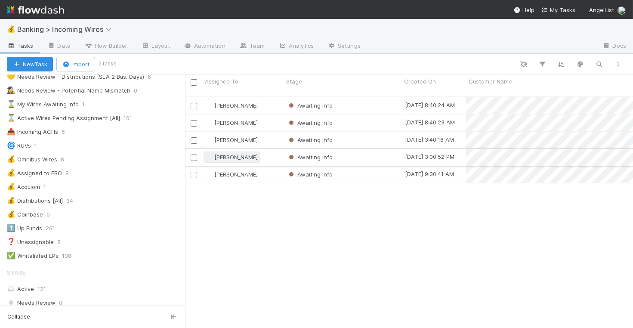
click at [240, 154] on span "[PERSON_NAME]" at bounding box center [235, 157] width 43 height 7
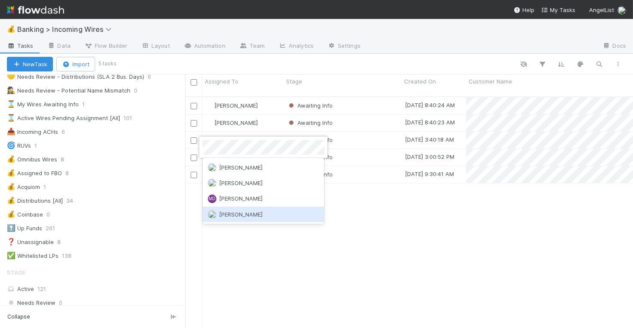
click at [236, 216] on span "[PERSON_NAME]" at bounding box center [240, 214] width 43 height 7
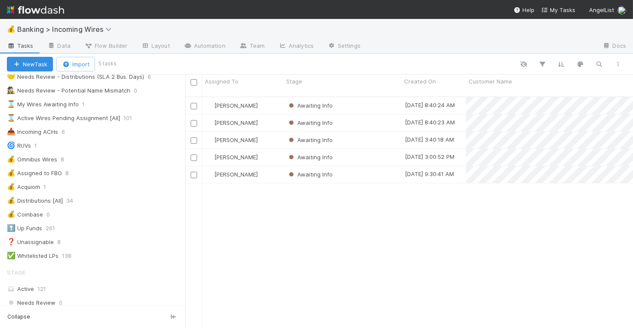
click at [239, 221] on div "Michael Guidi Awaiting Info 8/19/25, 8:40:24 AM 8/20/25, 9:58:54 AM 0 0 0 0 0 0…" at bounding box center [409, 216] width 448 height 239
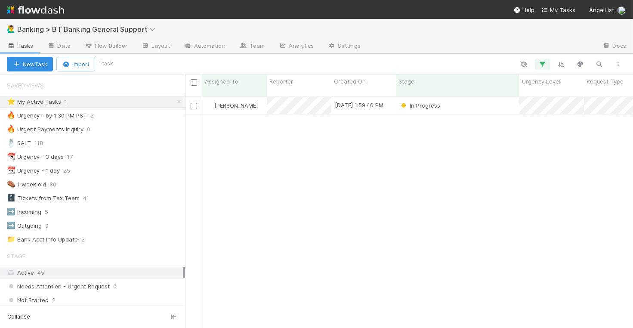
scroll to position [239, 448]
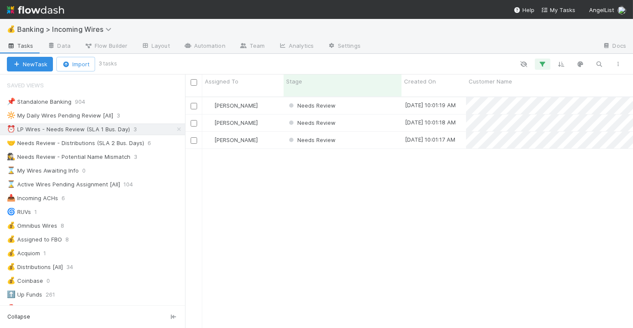
scroll to position [0, 0]
click at [360, 97] on div "Needs Review" at bounding box center [343, 105] width 118 height 17
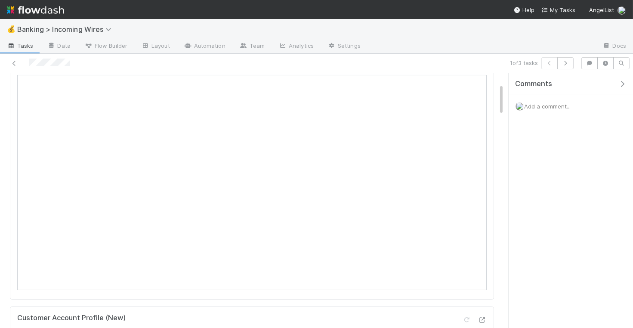
scroll to position [74, 0]
click at [567, 62] on icon "button" at bounding box center [565, 63] width 9 height 5
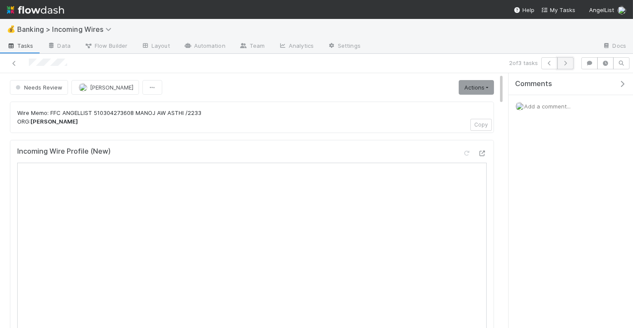
click at [564, 68] on button "button" at bounding box center [566, 63] width 16 height 12
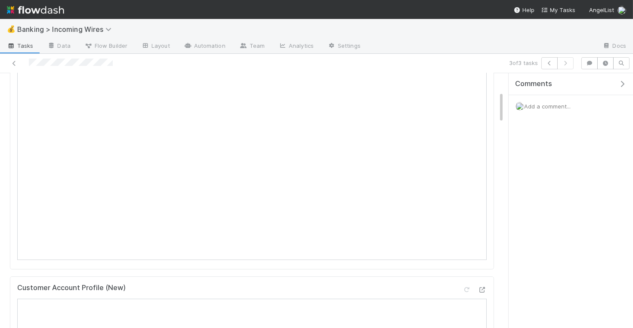
scroll to position [33, 0]
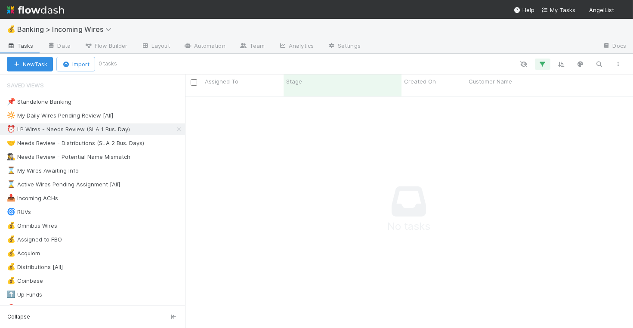
scroll to position [239, 448]
